Goal: Navigation & Orientation: Find specific page/section

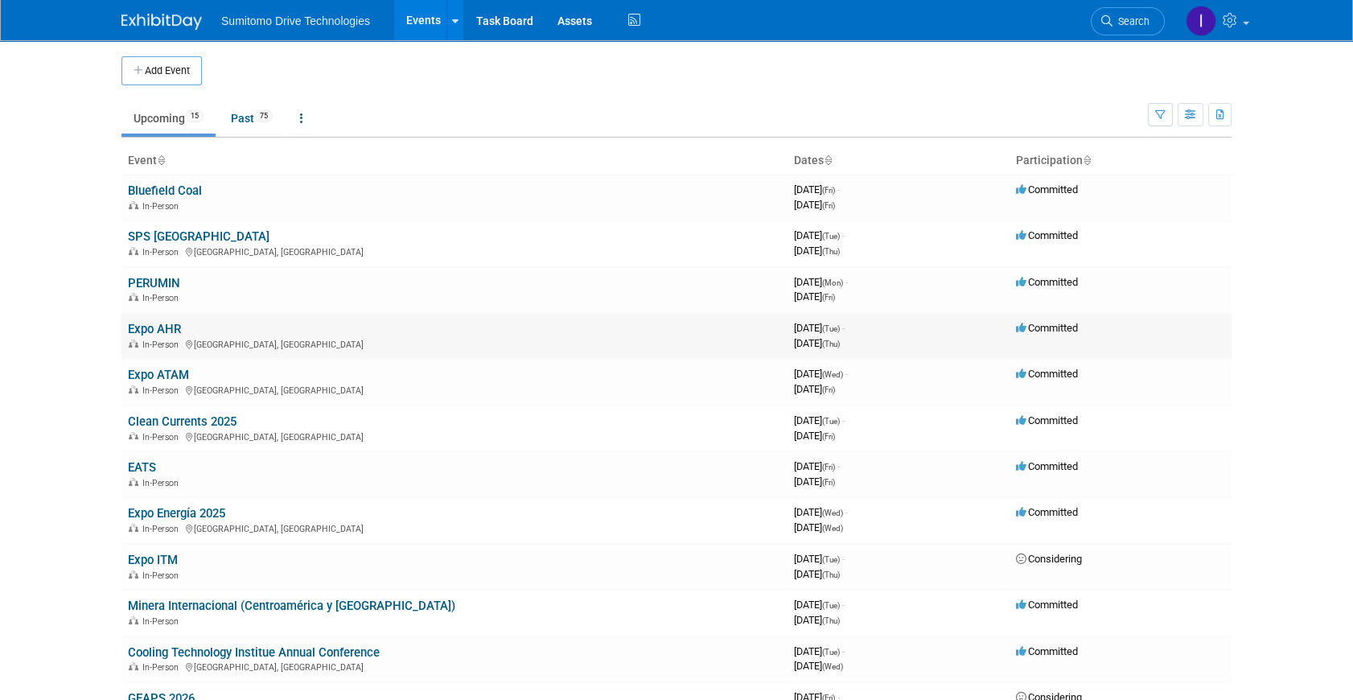
click at [149, 332] on link "Expo AHR" at bounding box center [154, 329] width 53 height 14
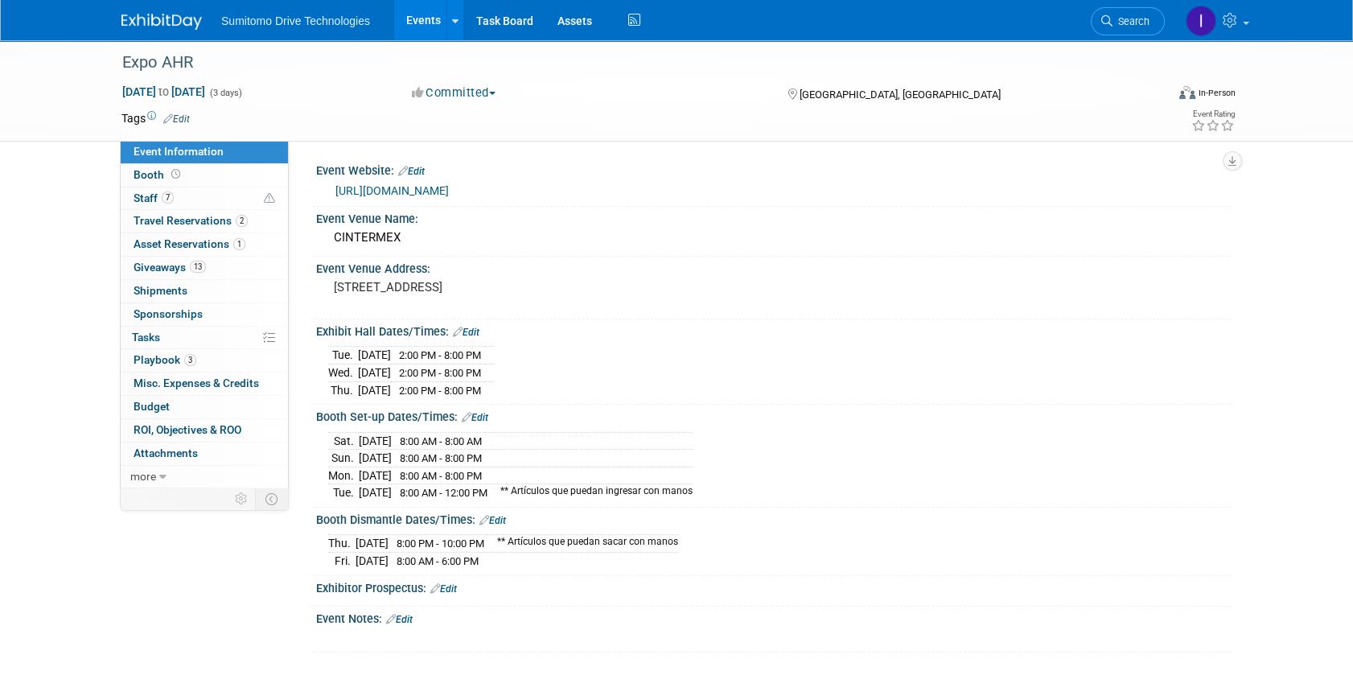
scroll to position [72, 0]
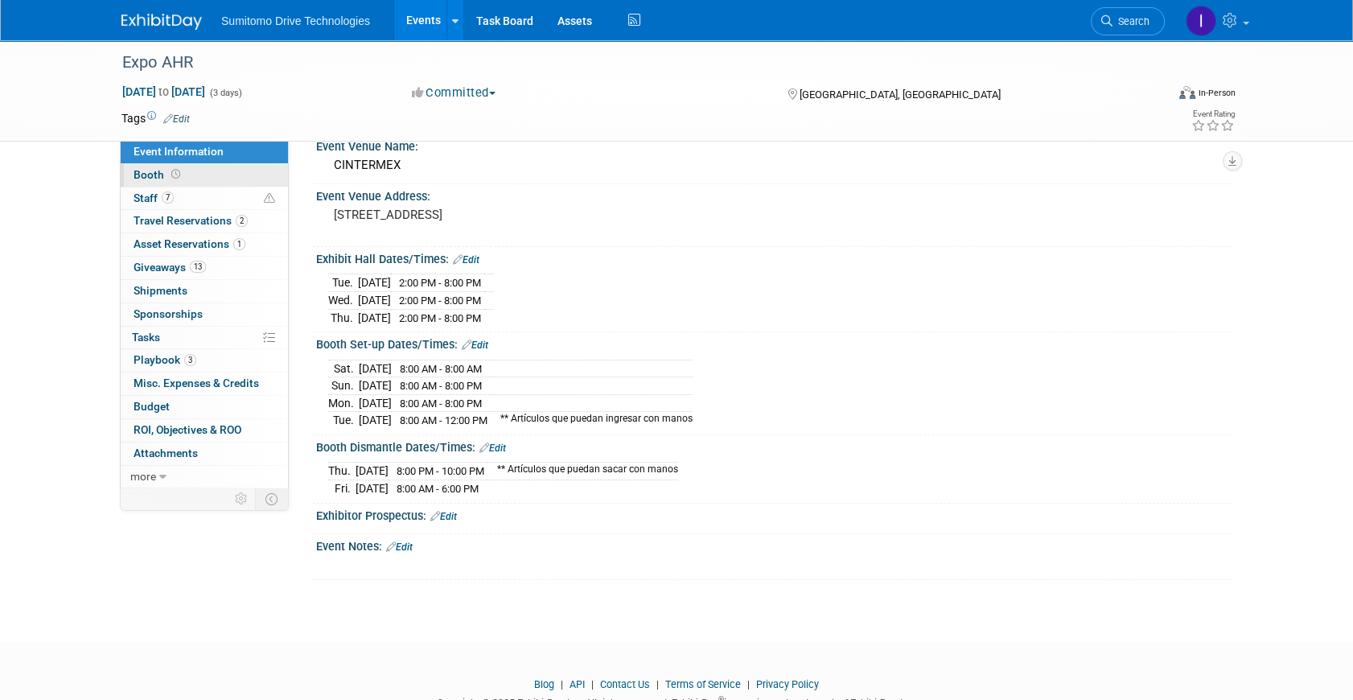
click at [173, 179] on span at bounding box center [175, 174] width 15 height 12
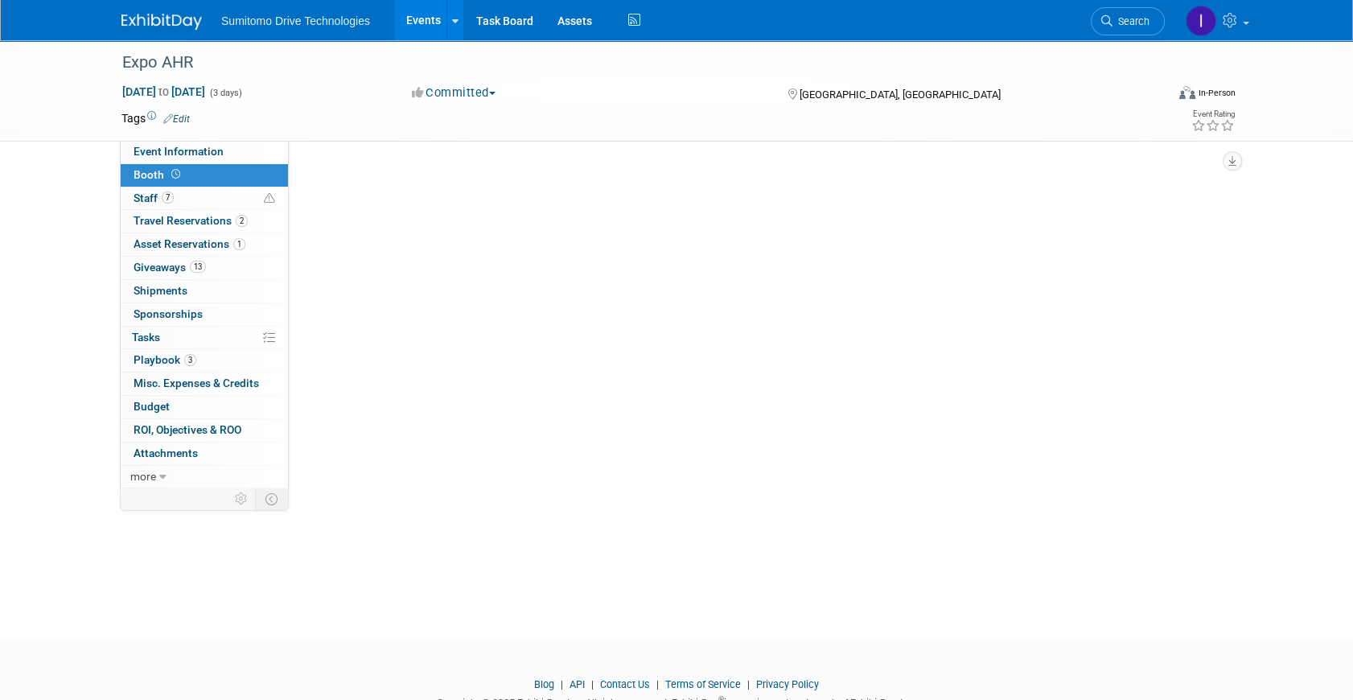
scroll to position [0, 0]
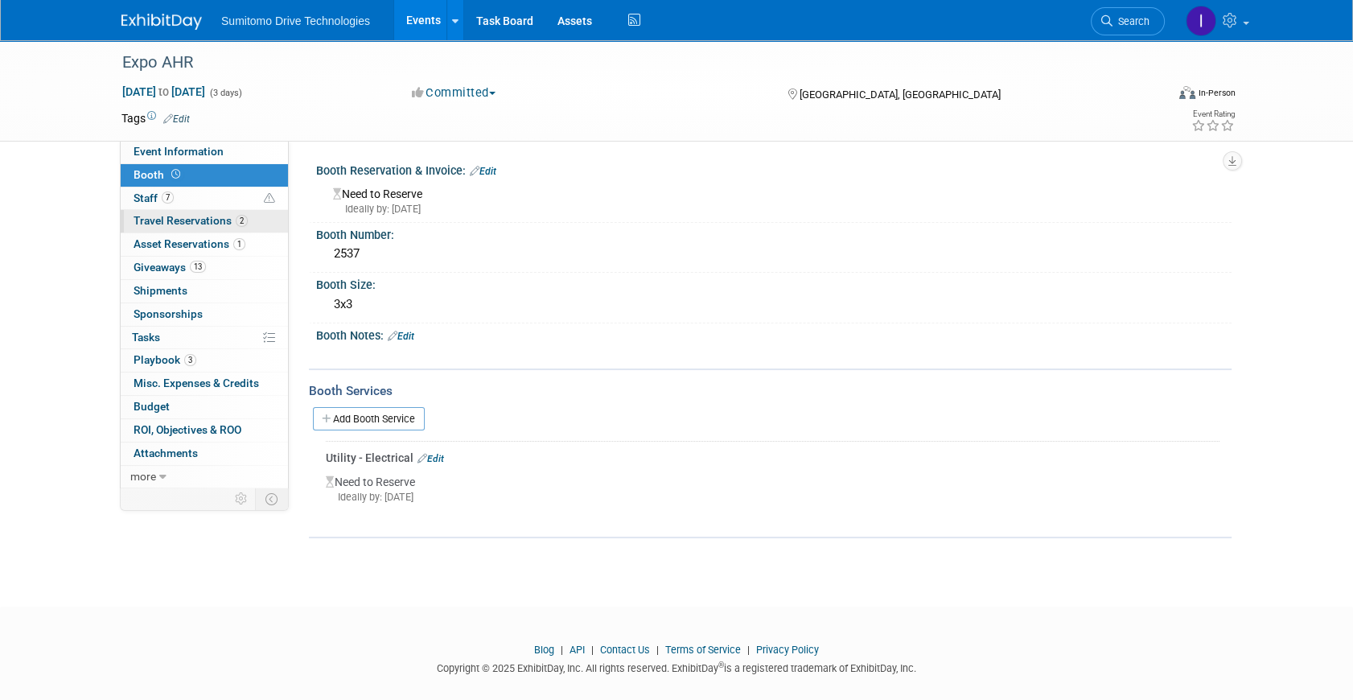
click at [208, 216] on span "Travel Reservations 2" at bounding box center [191, 220] width 114 height 13
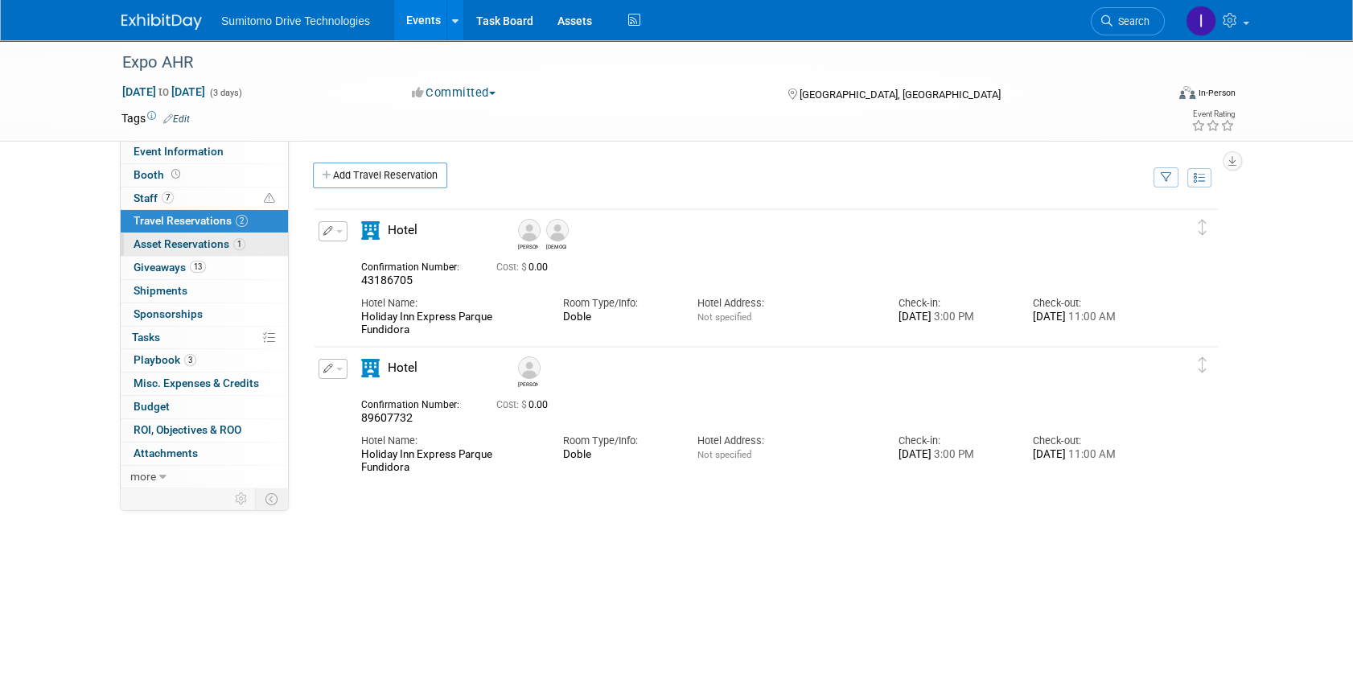
click at [209, 241] on span "Asset Reservations 1" at bounding box center [190, 243] width 112 height 13
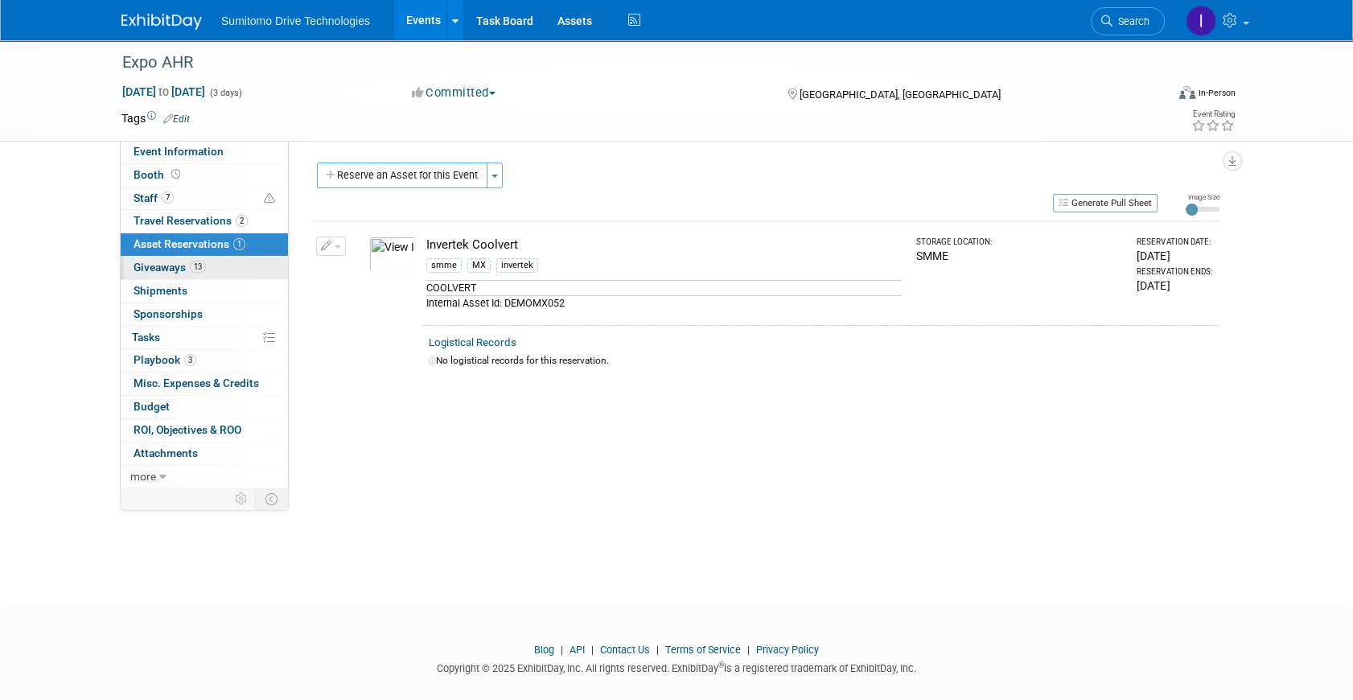
click at [200, 262] on span "13" at bounding box center [198, 267] width 16 height 12
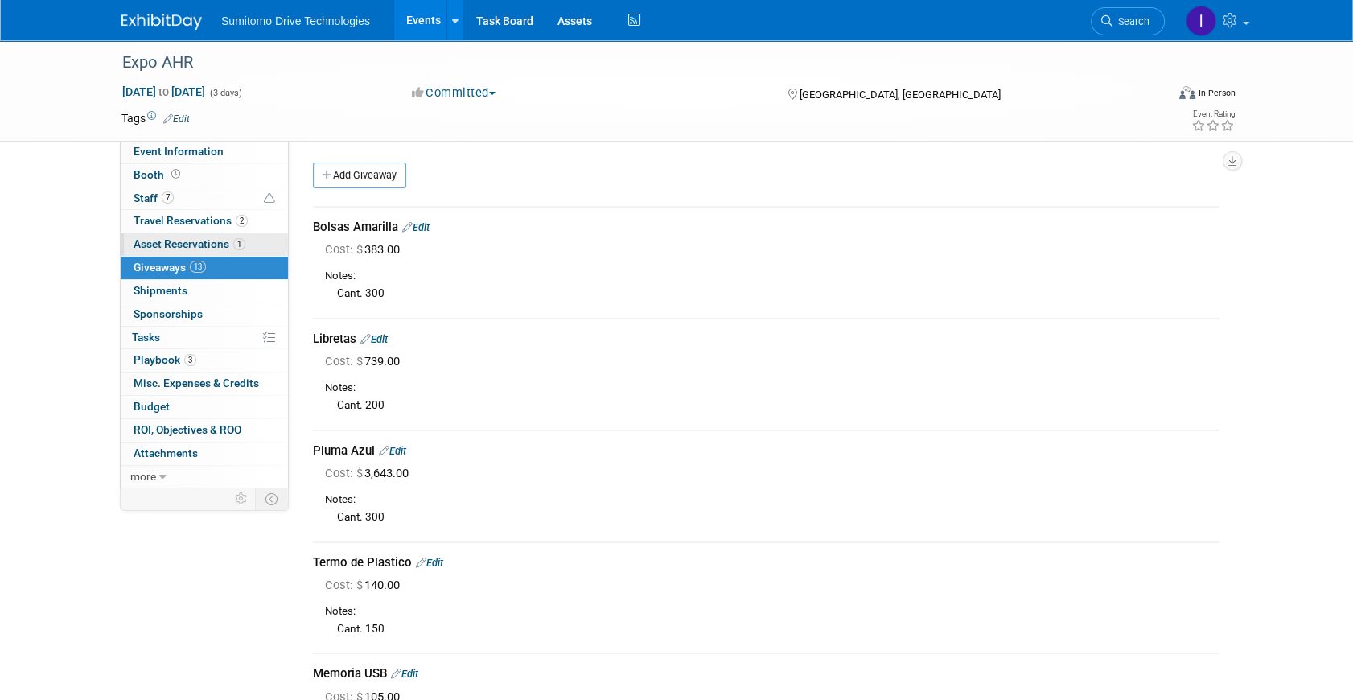
click at [213, 249] on link "1 Asset Reservations 1" at bounding box center [204, 244] width 167 height 23
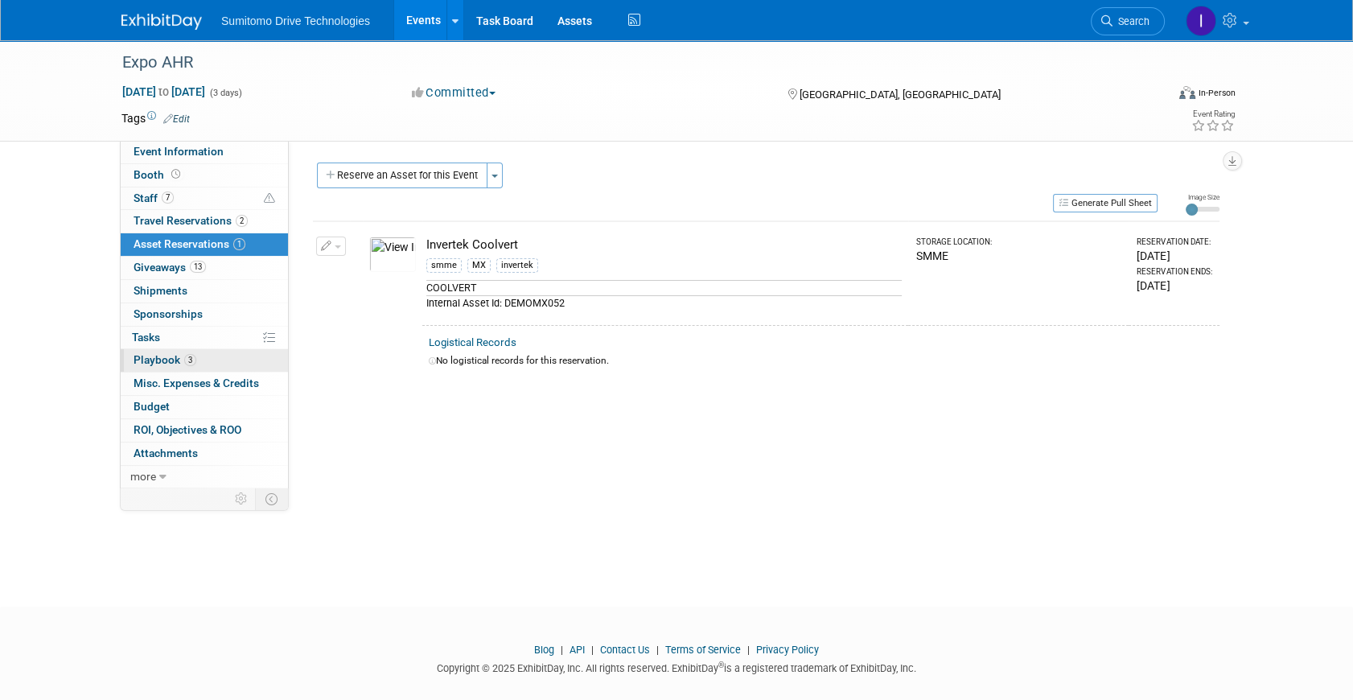
click at [224, 356] on link "3 Playbook 3" at bounding box center [204, 360] width 167 height 23
